Goal: Information Seeking & Learning: Understand process/instructions

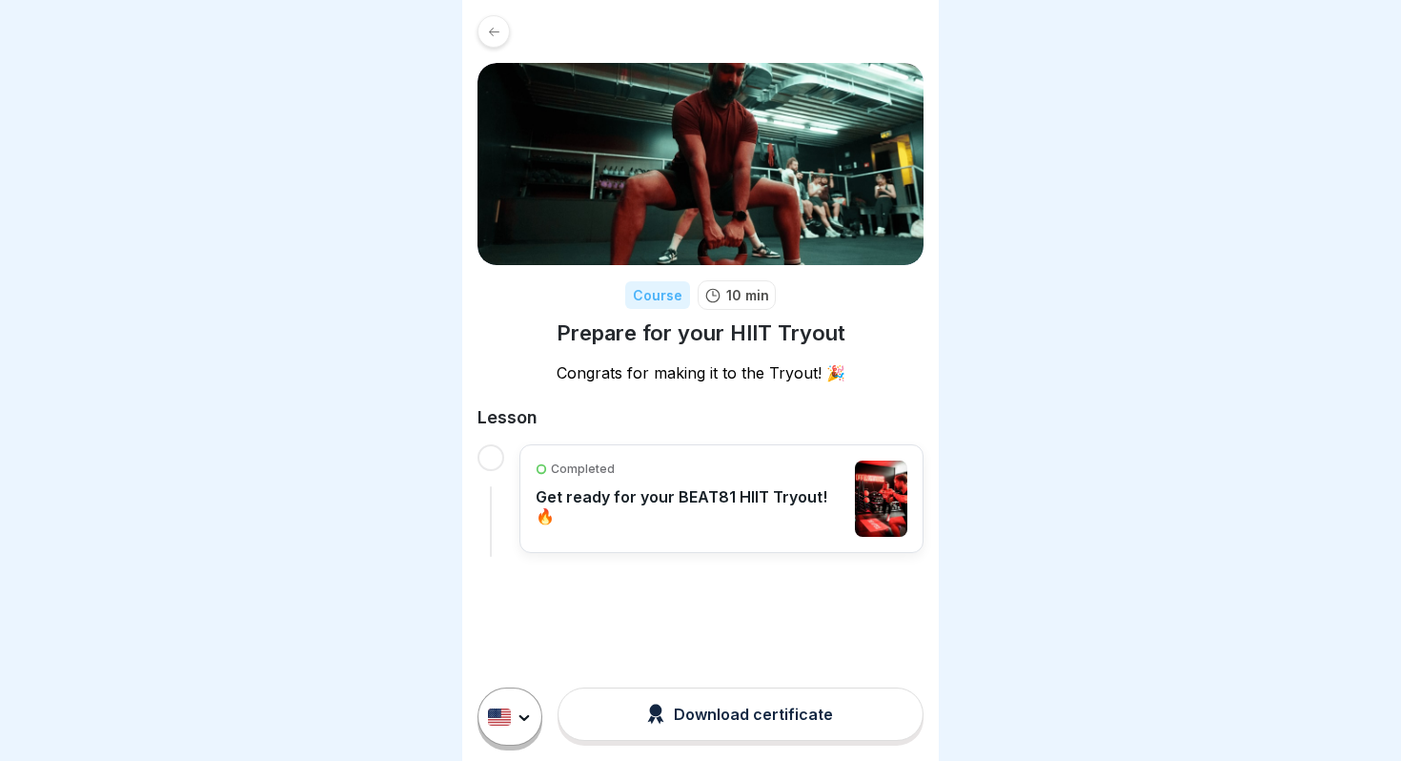
click at [724, 496] on p "Get ready for your BEAT81 HIIT Tryout! 🔥" at bounding box center [691, 506] width 310 height 38
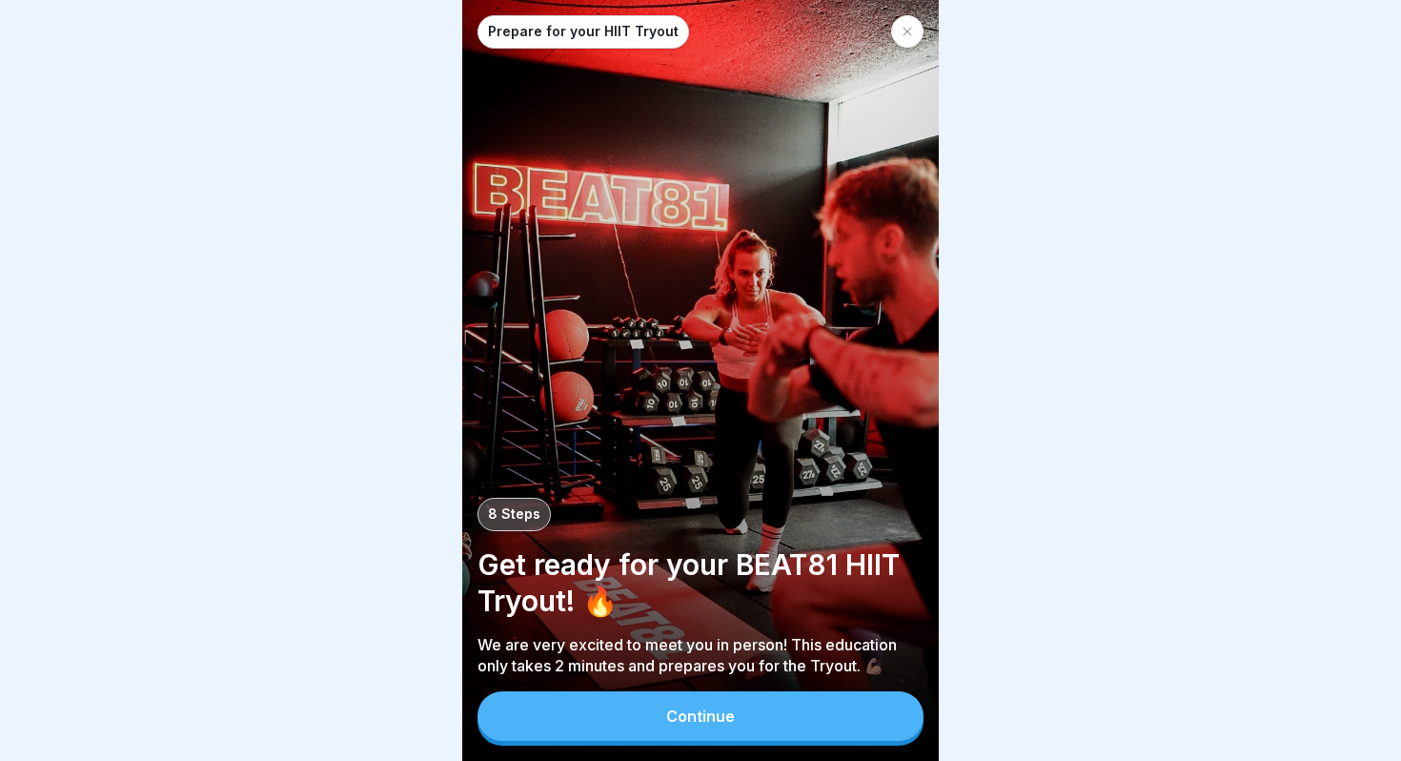
click at [762, 702] on button "Continue" at bounding box center [701, 716] width 446 height 50
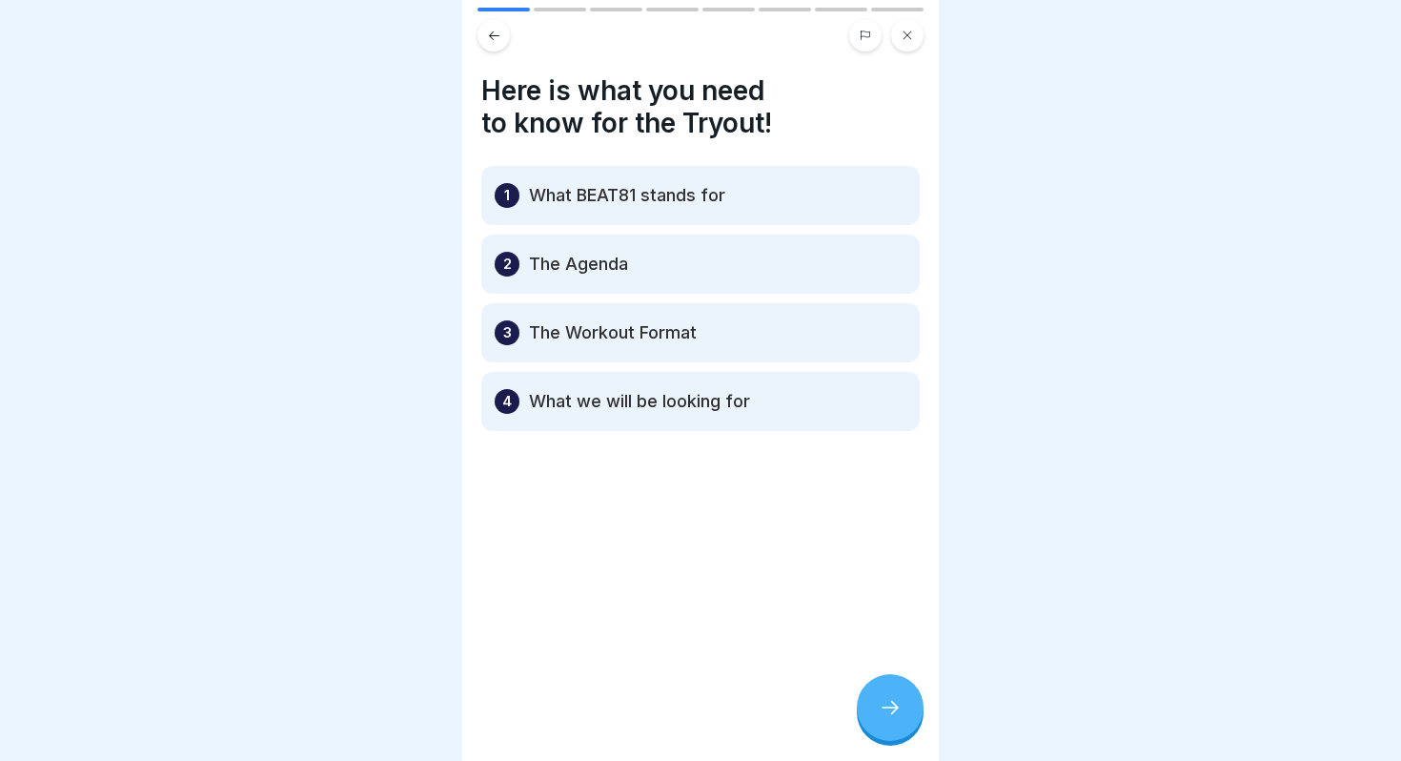
click at [892, 720] on div at bounding box center [890, 707] width 67 height 67
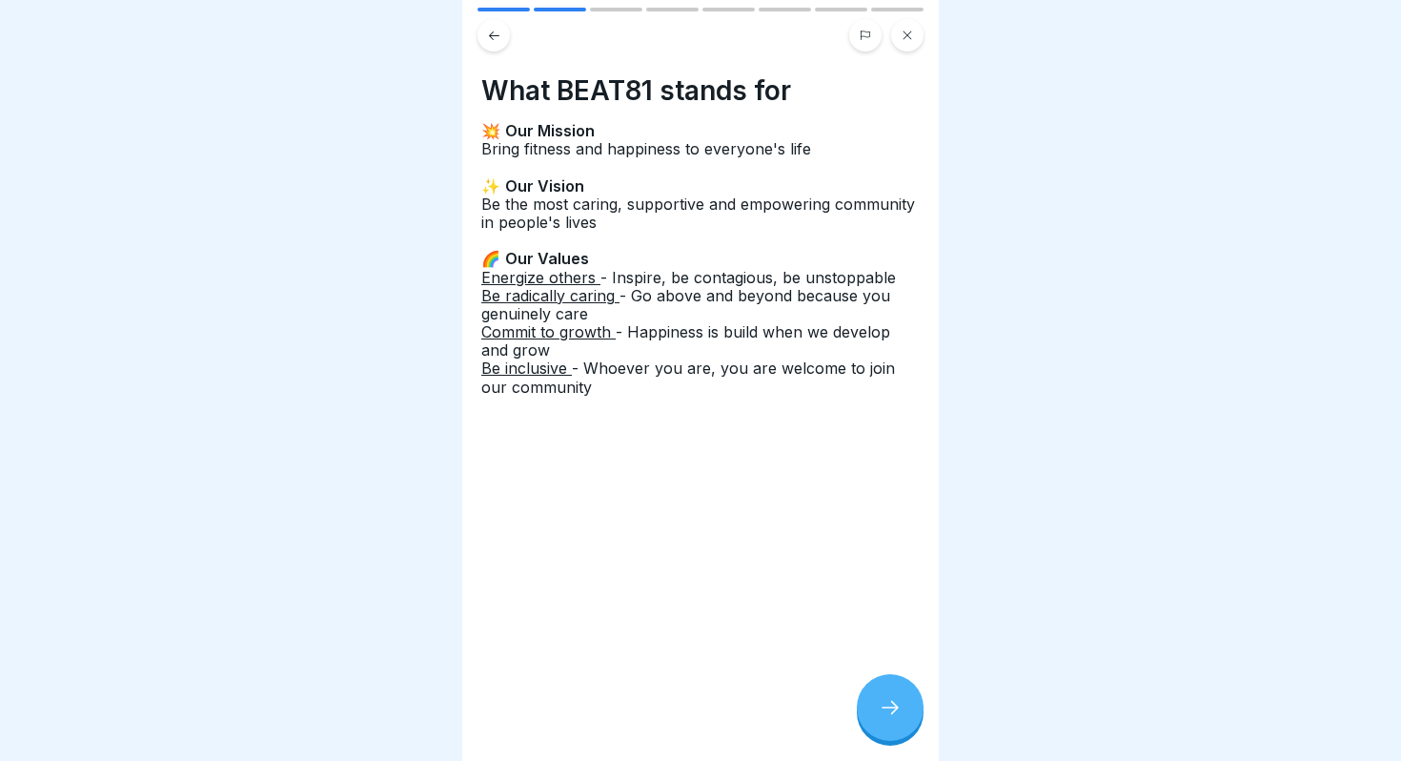
click at [892, 720] on div at bounding box center [890, 707] width 67 height 67
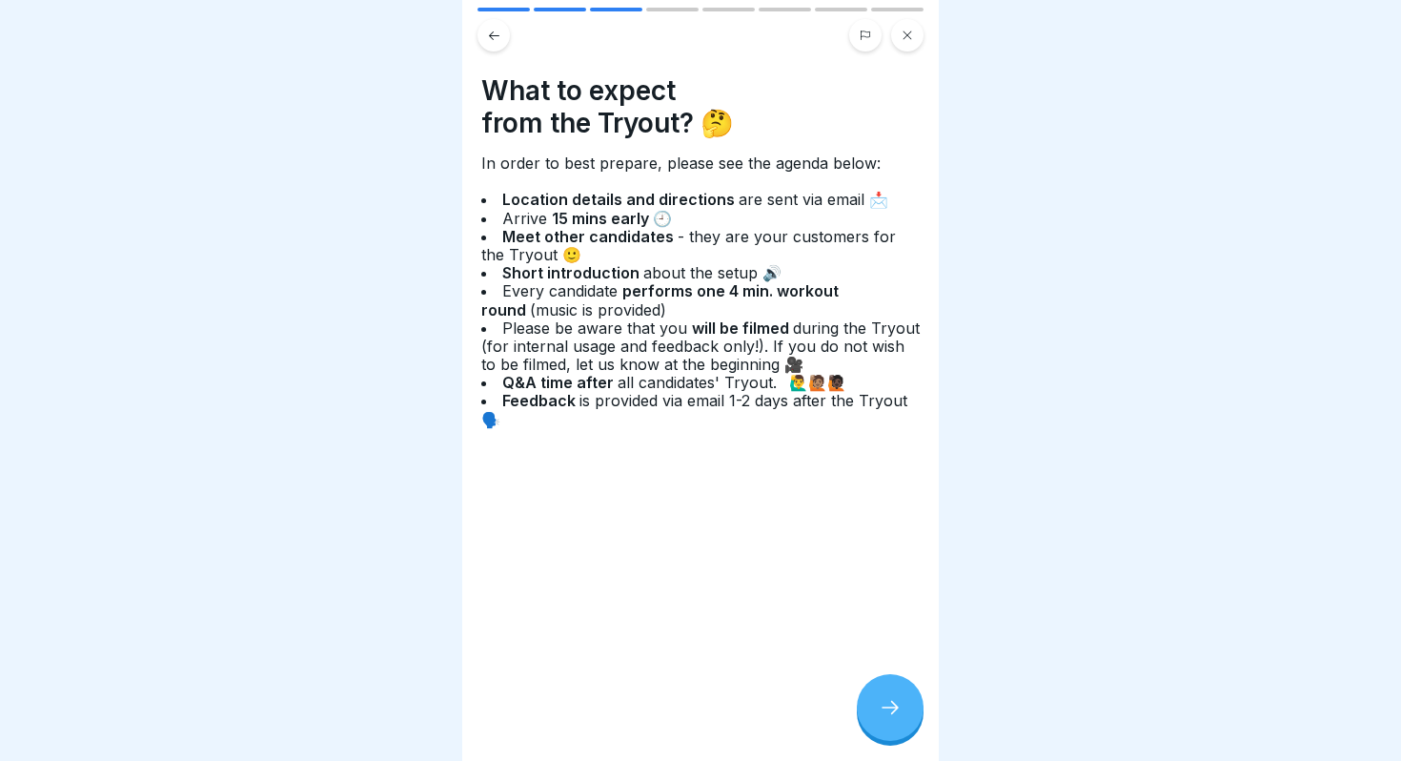
click at [884, 728] on div at bounding box center [890, 707] width 67 height 67
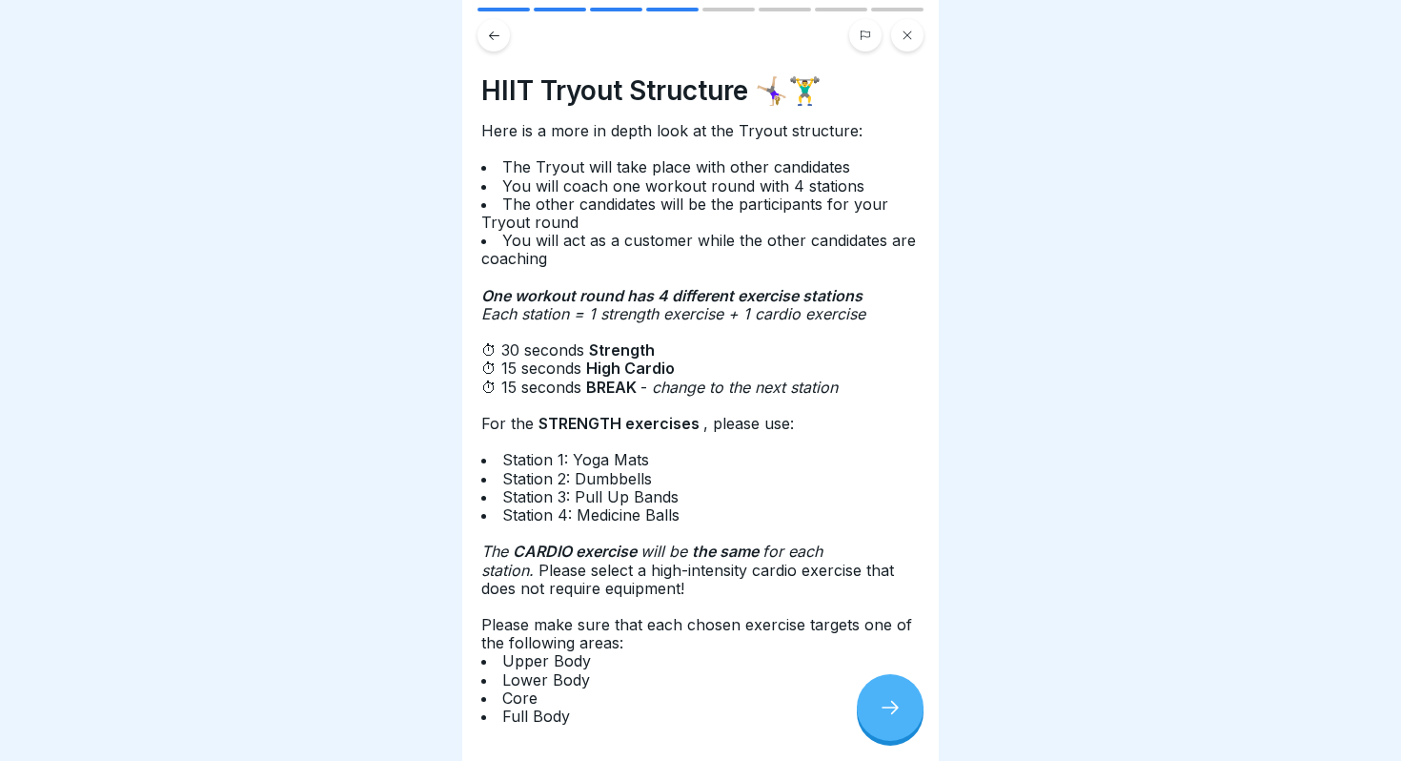
click at [886, 708] on icon at bounding box center [890, 707] width 23 height 23
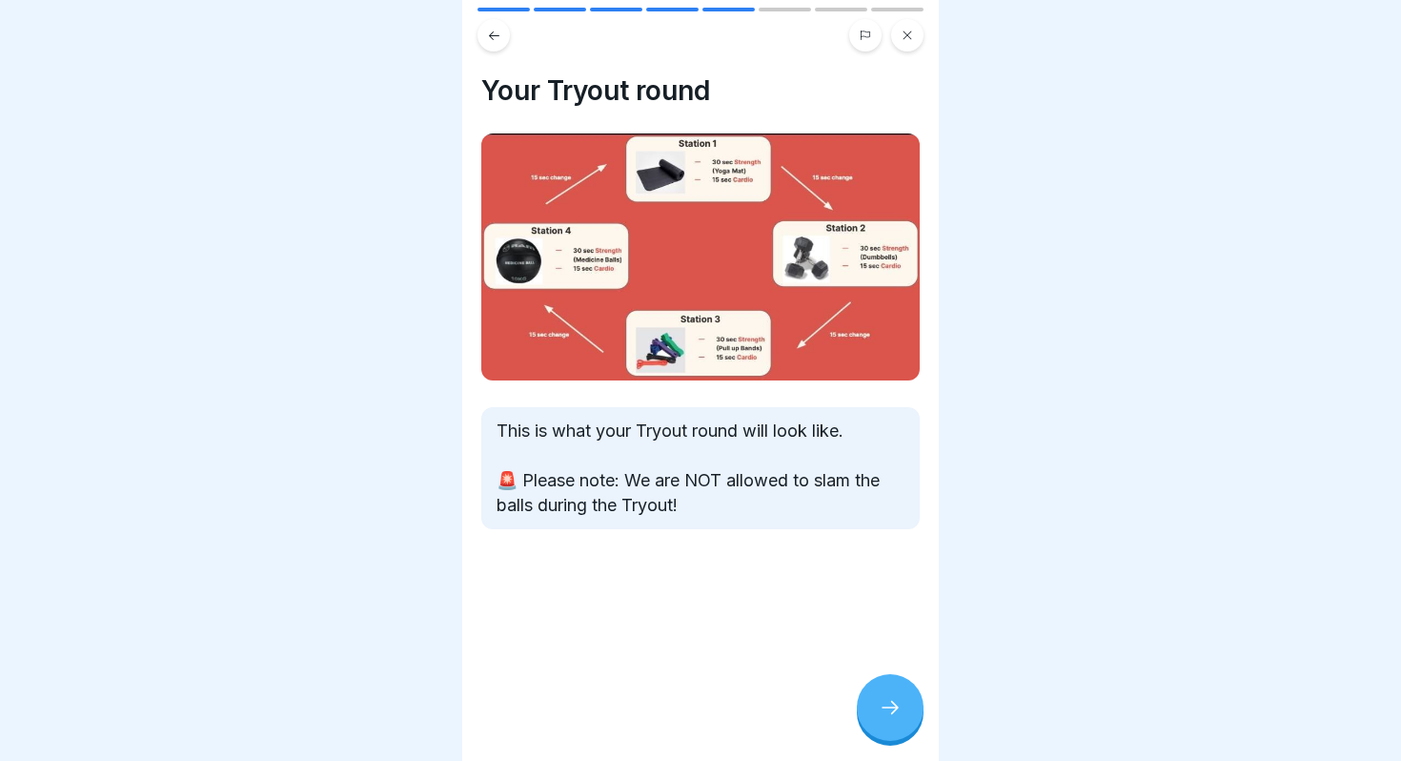
click at [886, 708] on icon at bounding box center [890, 707] width 23 height 23
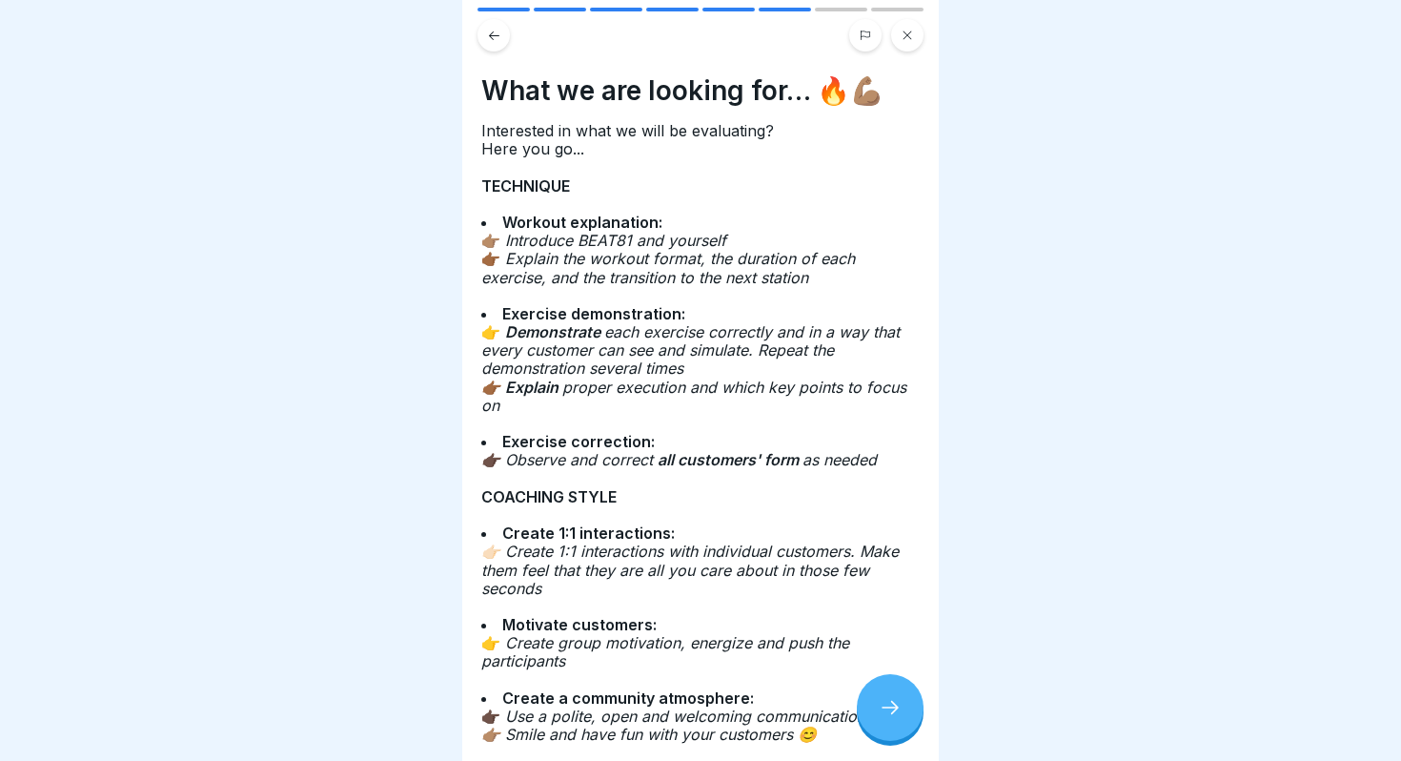
scroll to position [52, 0]
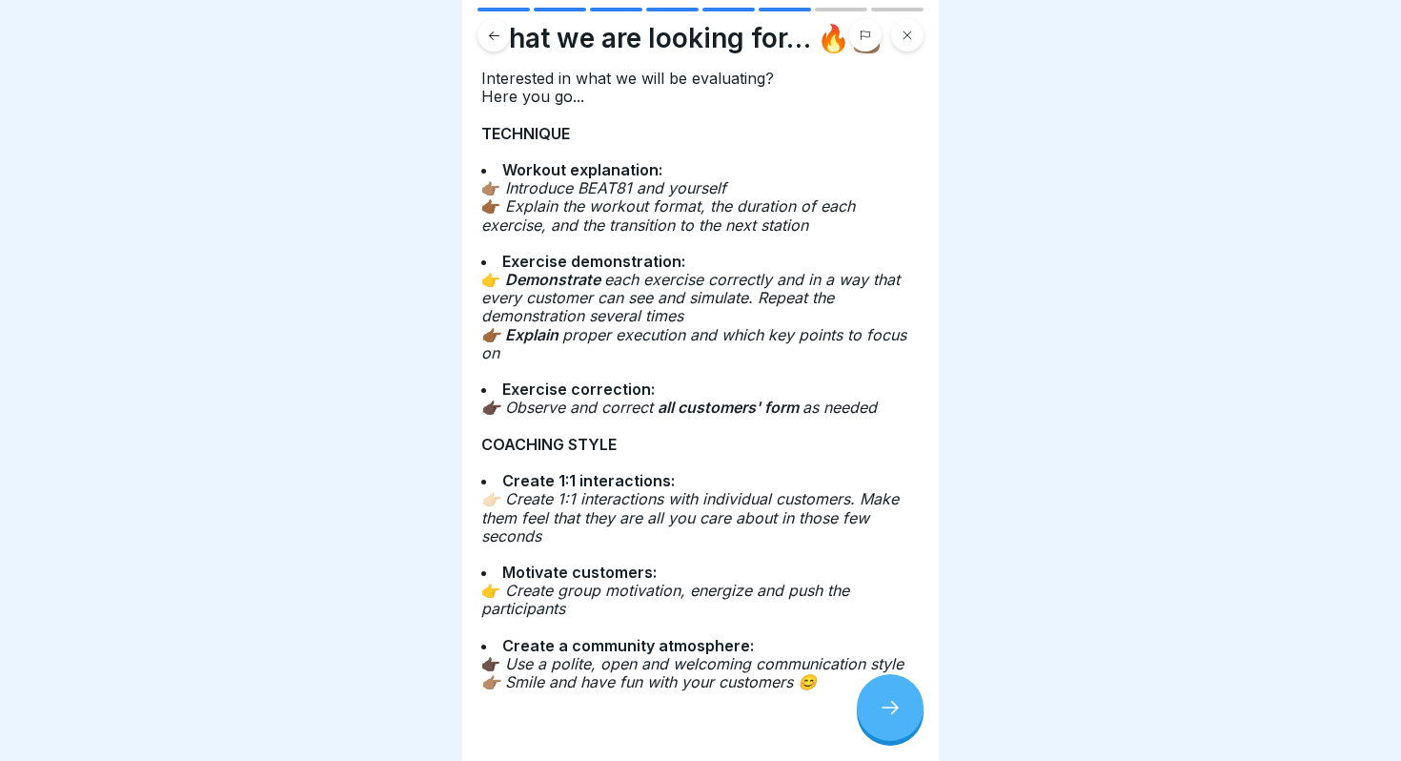
click at [875, 699] on div at bounding box center [890, 707] width 67 height 67
